Goal: Transaction & Acquisition: Purchase product/service

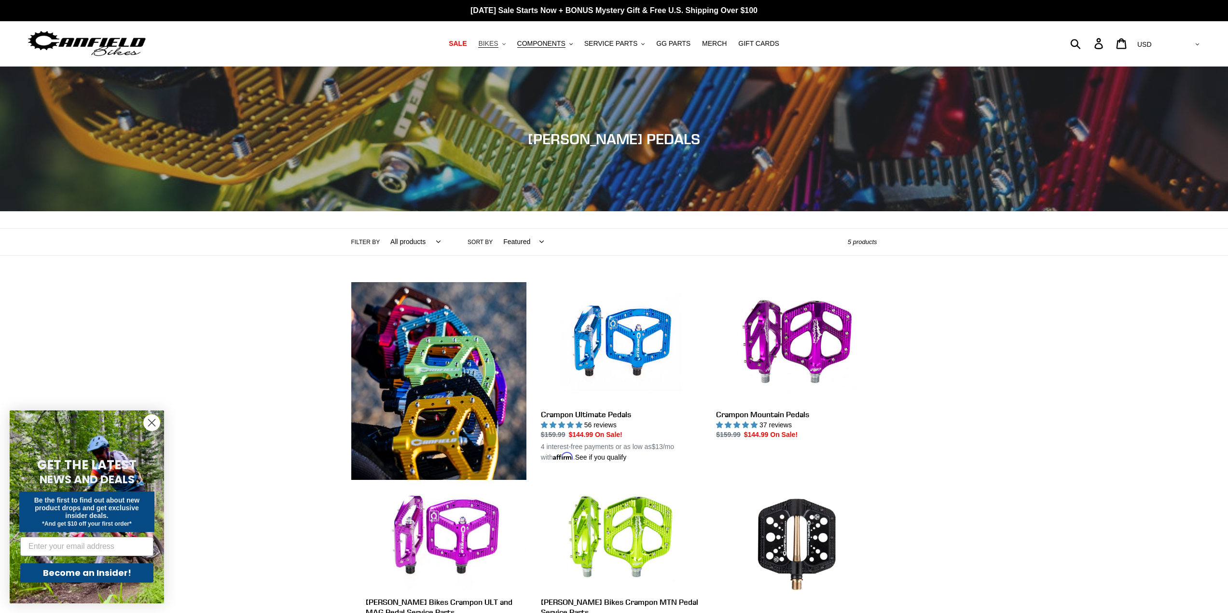
click at [509, 40] on button "BIKES .cls-1{fill:#231f20}" at bounding box center [491, 43] width 37 height 13
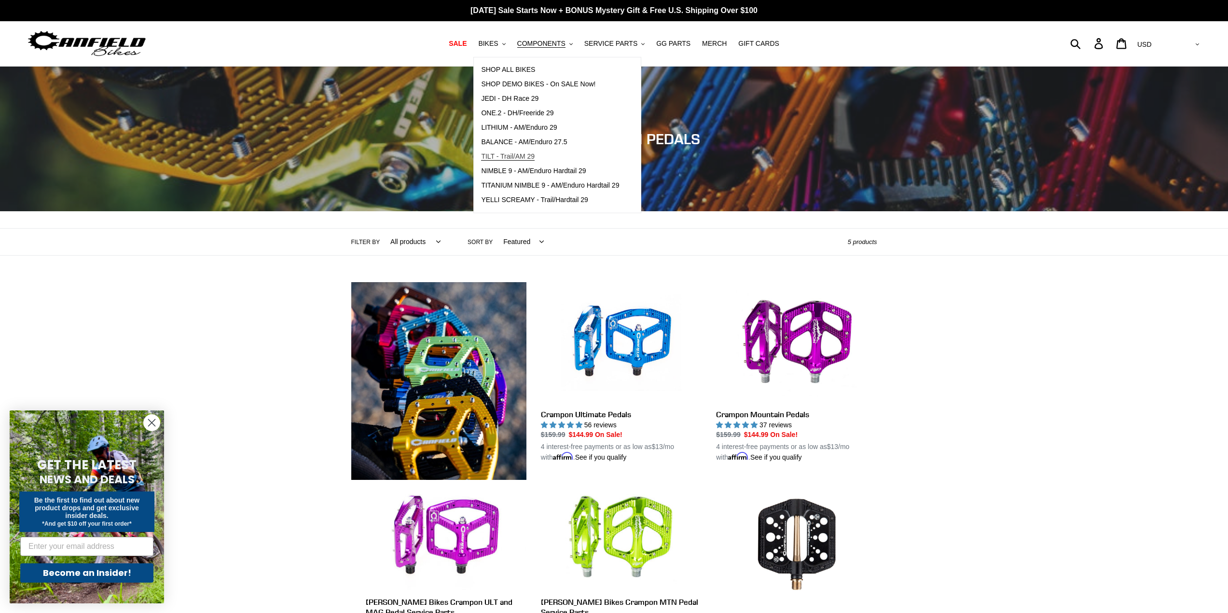
click at [525, 156] on span "TILT - Trail/AM 29" at bounding box center [508, 156] width 54 height 8
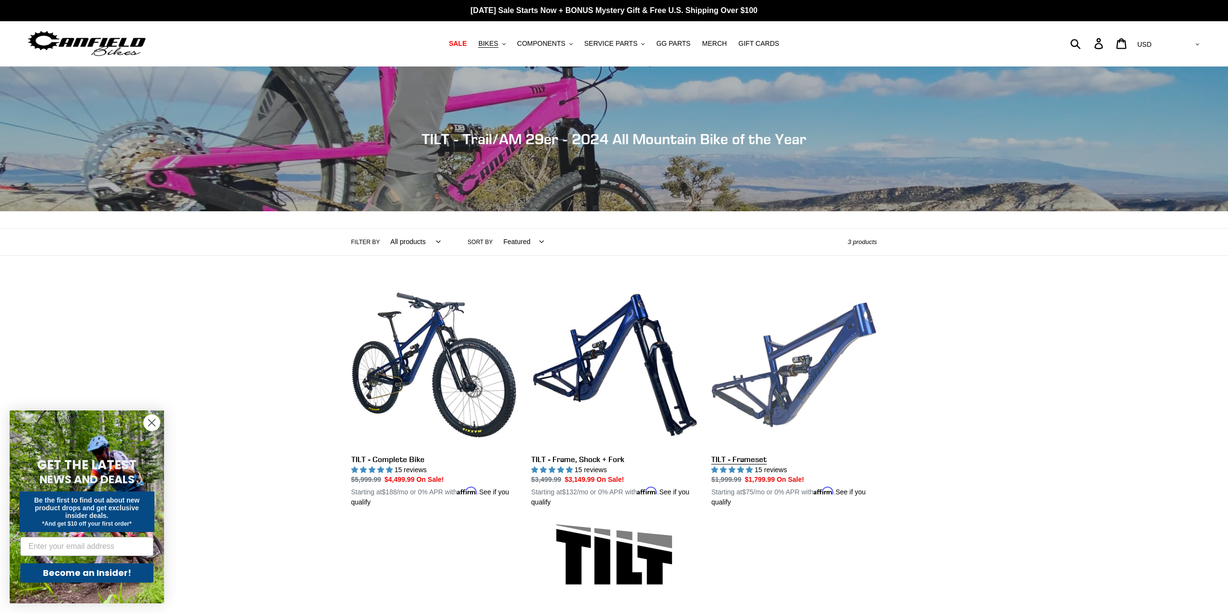
click at [782, 363] on link "TILT - Frameset" at bounding box center [793, 395] width 165 height 226
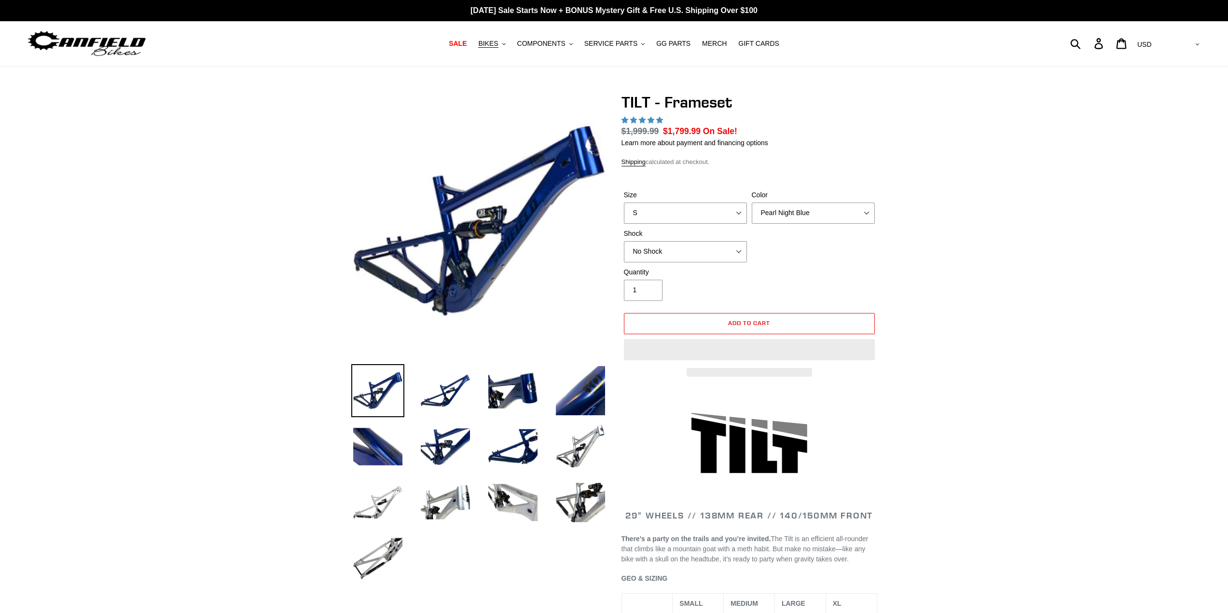
select select "highest-rating"
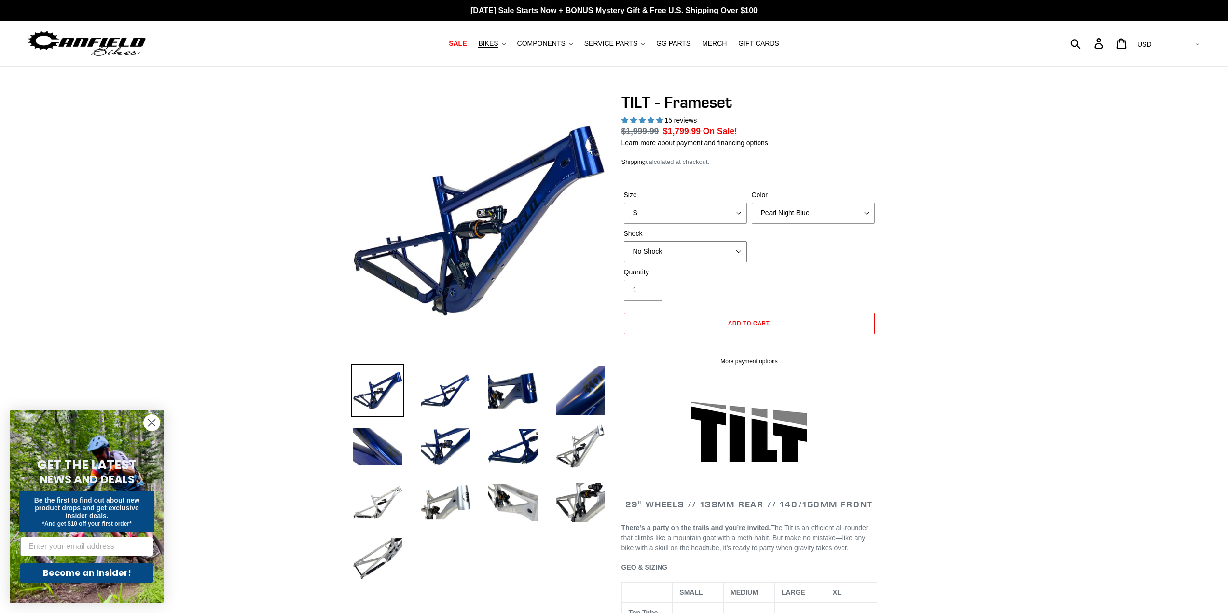
click at [709, 248] on select "No Shock Cane Creek DB Kitsuma Air RockShox Deluxe Ultimate Fox FLOAT X EXT Sto…" at bounding box center [685, 251] width 123 height 21
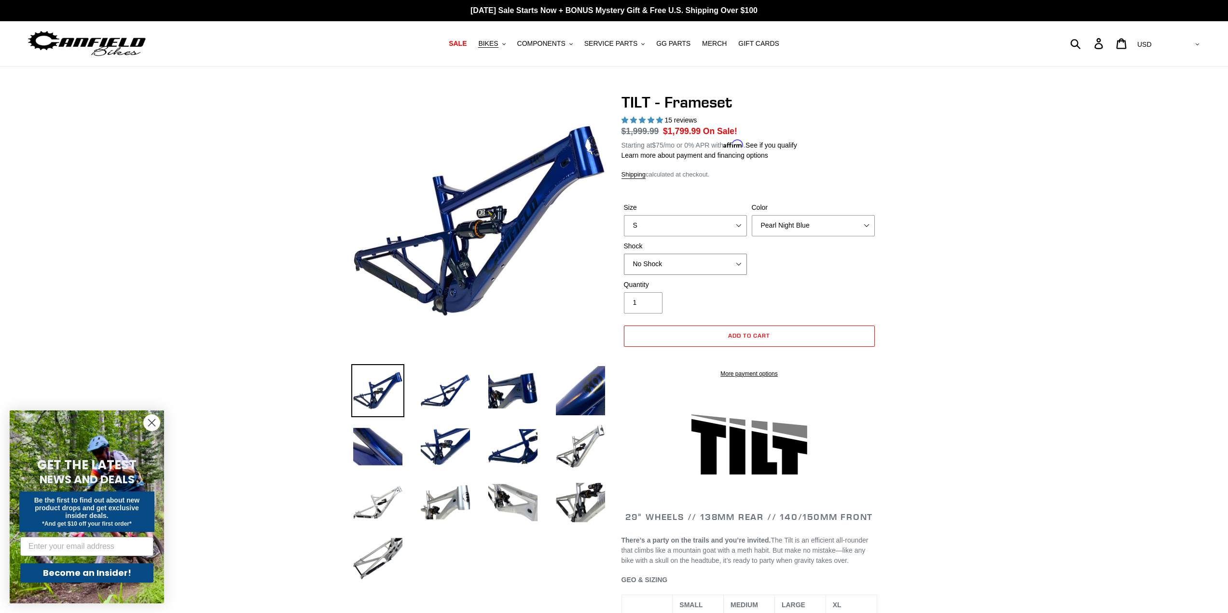
select select "RockShox Deluxe Ultimate"
click at [624, 254] on select "No Shock Cane Creek DB Kitsuma Air RockShox Deluxe Ultimate Fox FLOAT X EXT Sto…" at bounding box center [685, 264] width 123 height 21
click at [699, 265] on select "No Shock Cane Creek DB Kitsuma Air RockShox Deluxe Ultimate Fox FLOAT X EXT Sto…" at bounding box center [685, 264] width 123 height 21
